Goal: Use online tool/utility: Utilize a website feature to perform a specific function

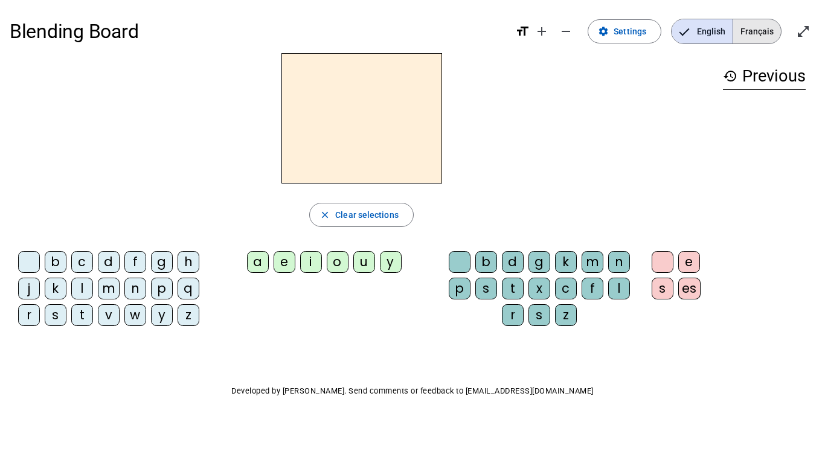
click at [751, 30] on span "Français" at bounding box center [757, 31] width 48 height 24
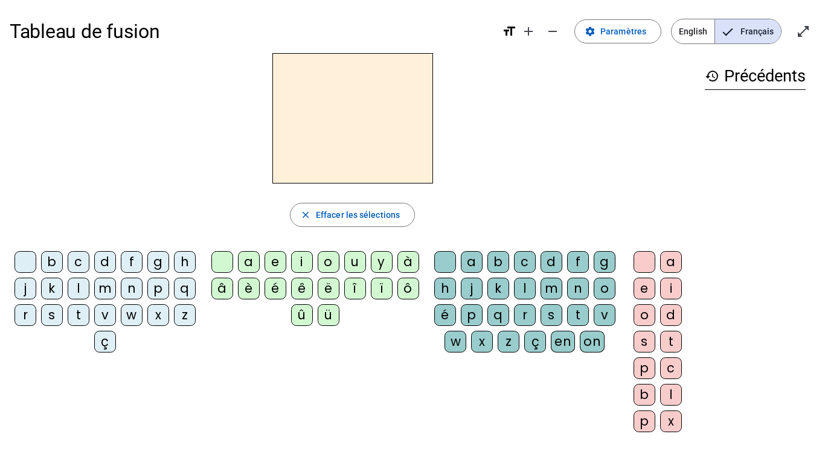
click at [89, 314] on div "t" at bounding box center [79, 315] width 22 height 22
click at [243, 258] on div "a" at bounding box center [249, 262] width 22 height 22
click at [89, 287] on div "l" at bounding box center [79, 289] width 22 height 22
click at [63, 313] on div "s" at bounding box center [52, 315] width 22 height 22
click at [536, 288] on div "l" at bounding box center [525, 289] width 22 height 22
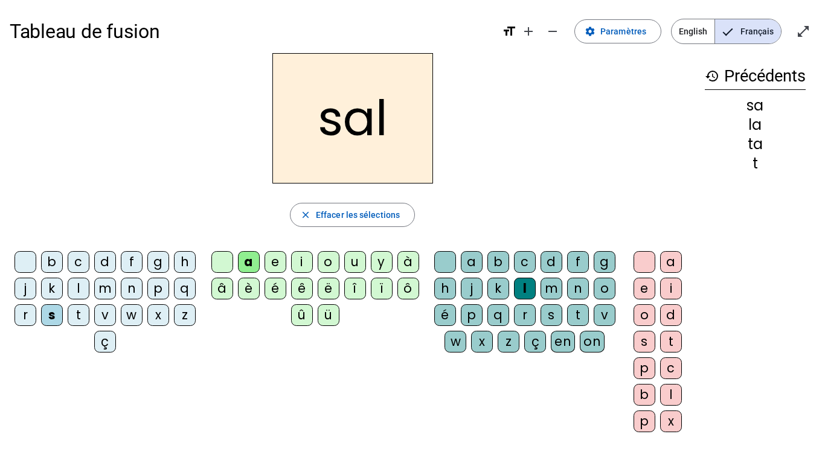
click at [116, 284] on div "m" at bounding box center [105, 289] width 22 height 22
click at [56, 261] on div "b" at bounding box center [52, 262] width 22 height 22
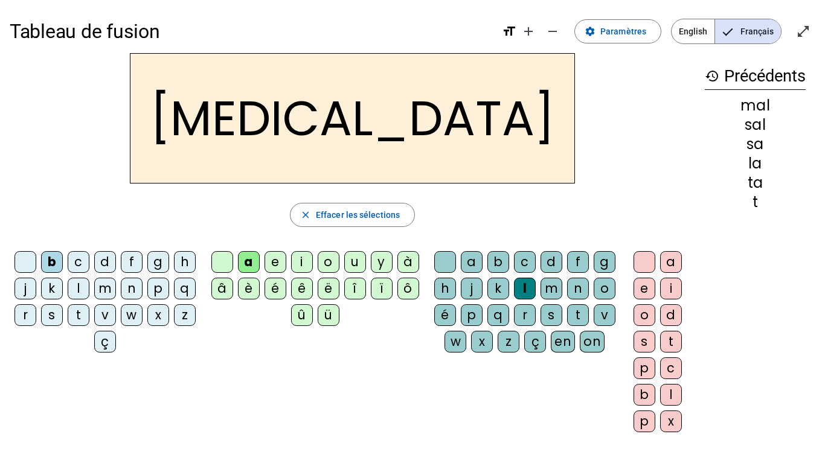
click at [116, 286] on div "m" at bounding box center [105, 289] width 22 height 22
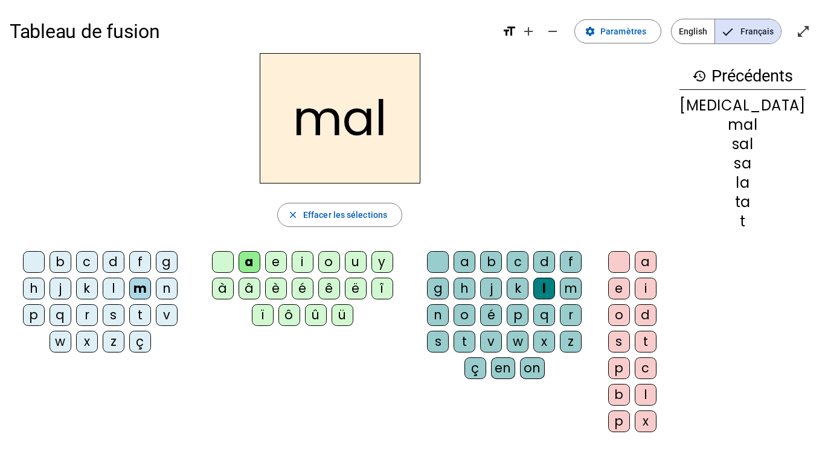
click at [295, 263] on div "i" at bounding box center [303, 262] width 22 height 22
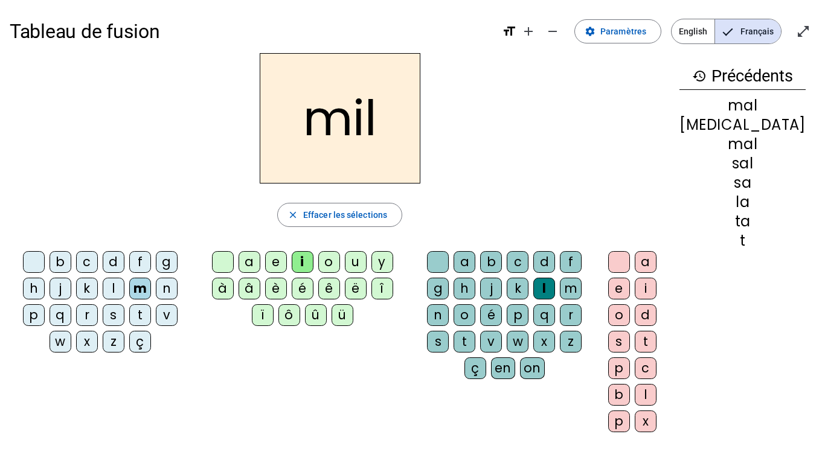
click at [124, 321] on div "s" at bounding box center [114, 315] width 22 height 22
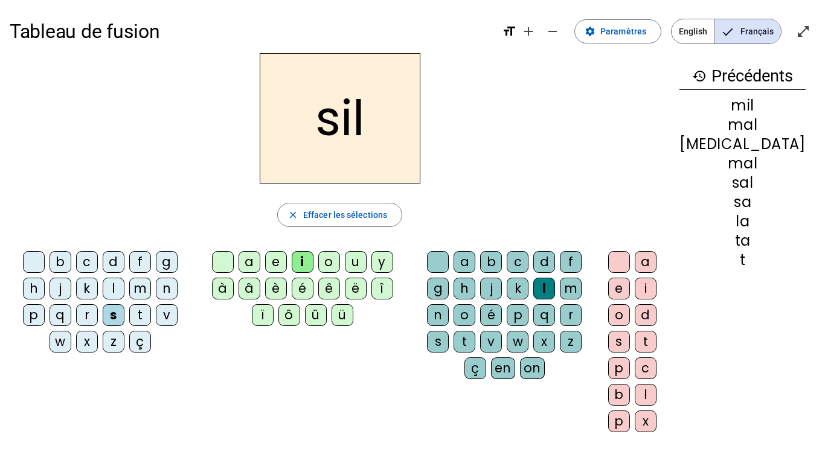
click at [449, 268] on div at bounding box center [438, 262] width 22 height 22
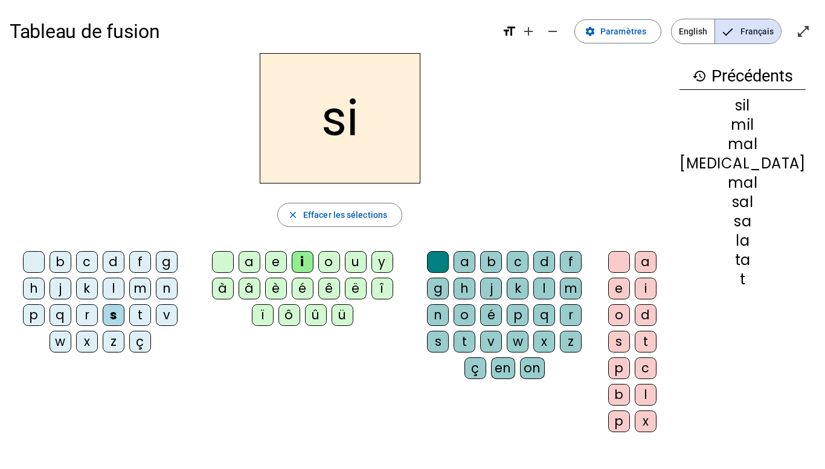
click at [275, 264] on div "e" at bounding box center [276, 262] width 22 height 22
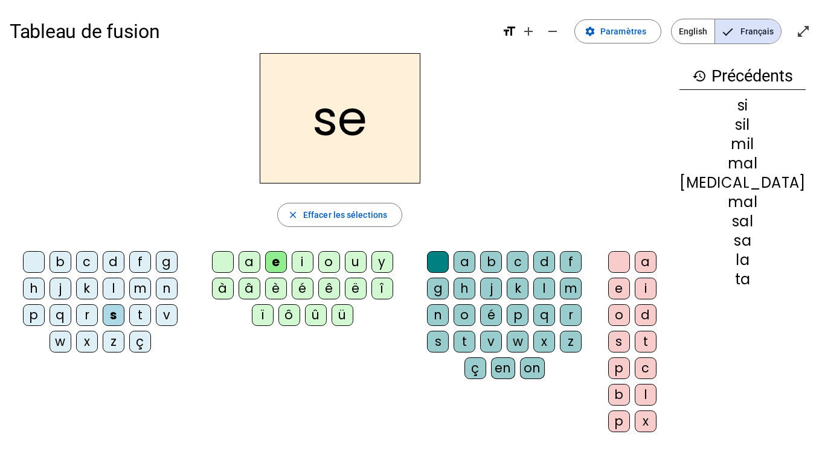
click at [360, 265] on div "u" at bounding box center [356, 262] width 22 height 22
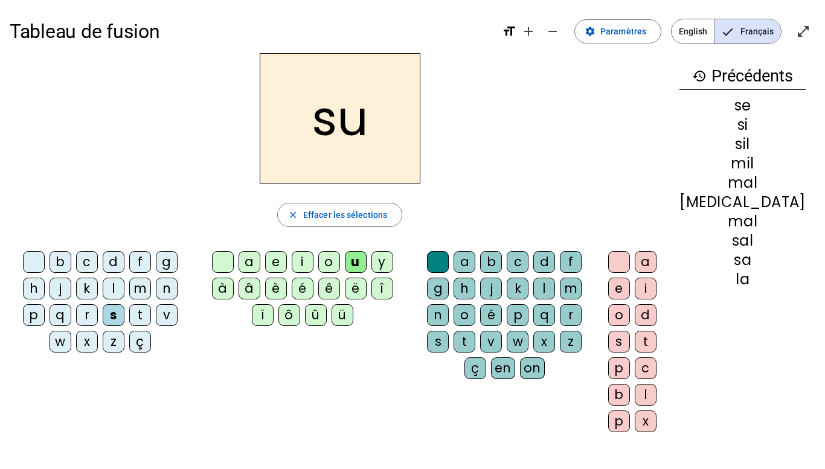
click at [582, 320] on div "r" at bounding box center [571, 315] width 22 height 22
